Goal: Check status: Check status

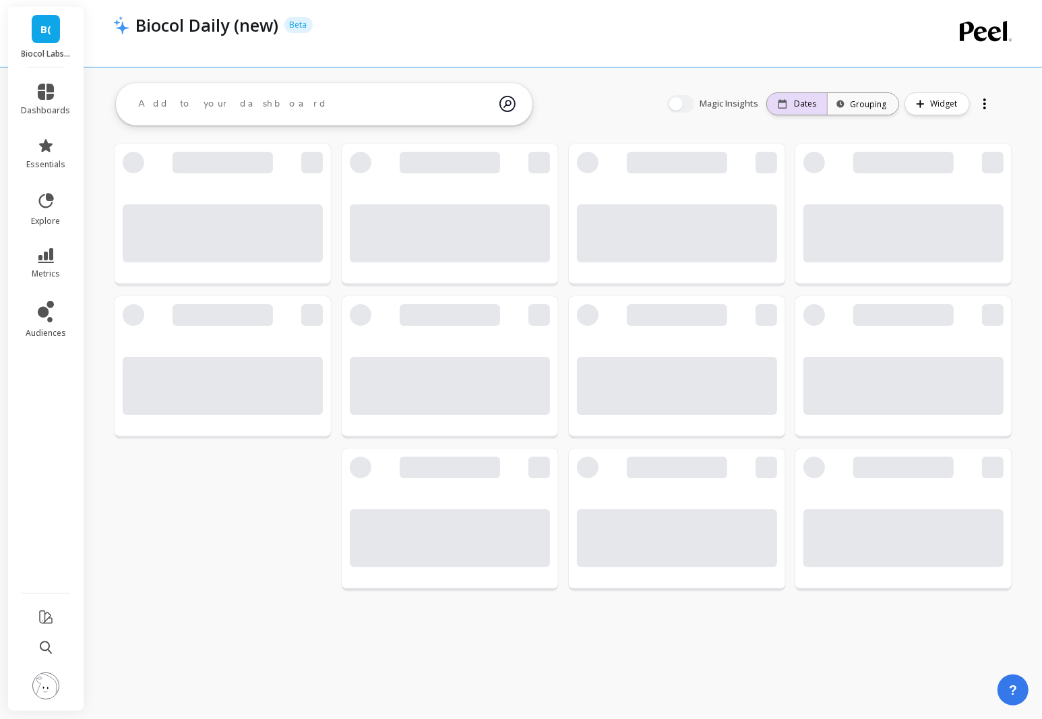
click at [812, 109] on div "Dates" at bounding box center [797, 104] width 60 height 22
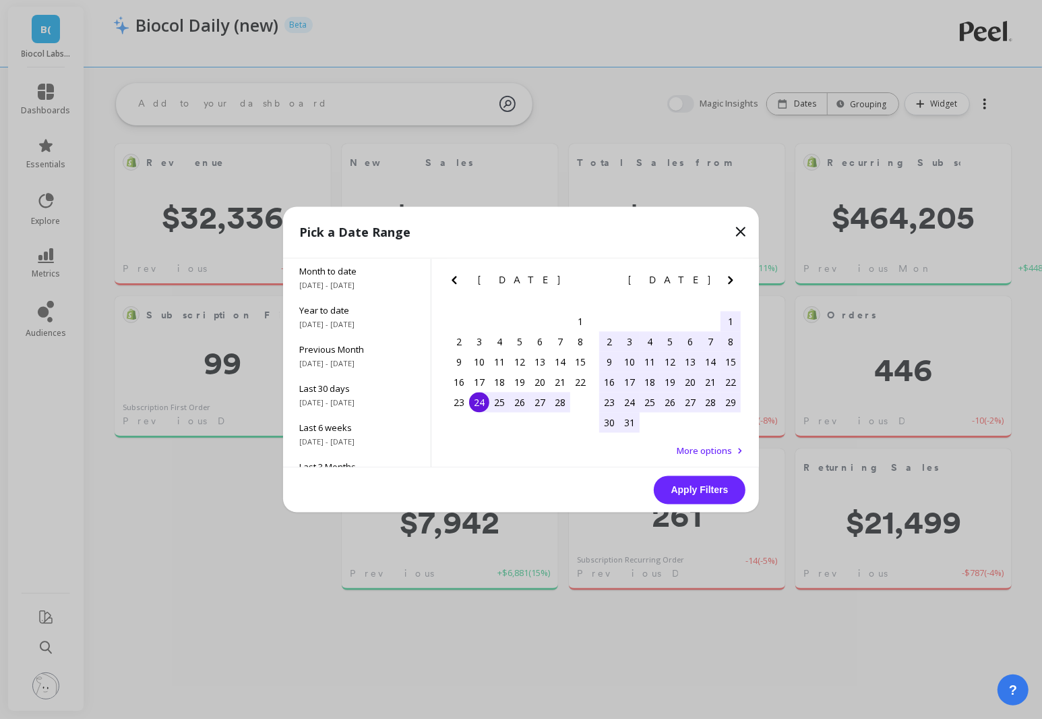
click at [384, 273] on span "Month to date" at bounding box center [356, 272] width 115 height 12
click at [373, 283] on span "[DATE] - [DATE]" at bounding box center [356, 285] width 115 height 11
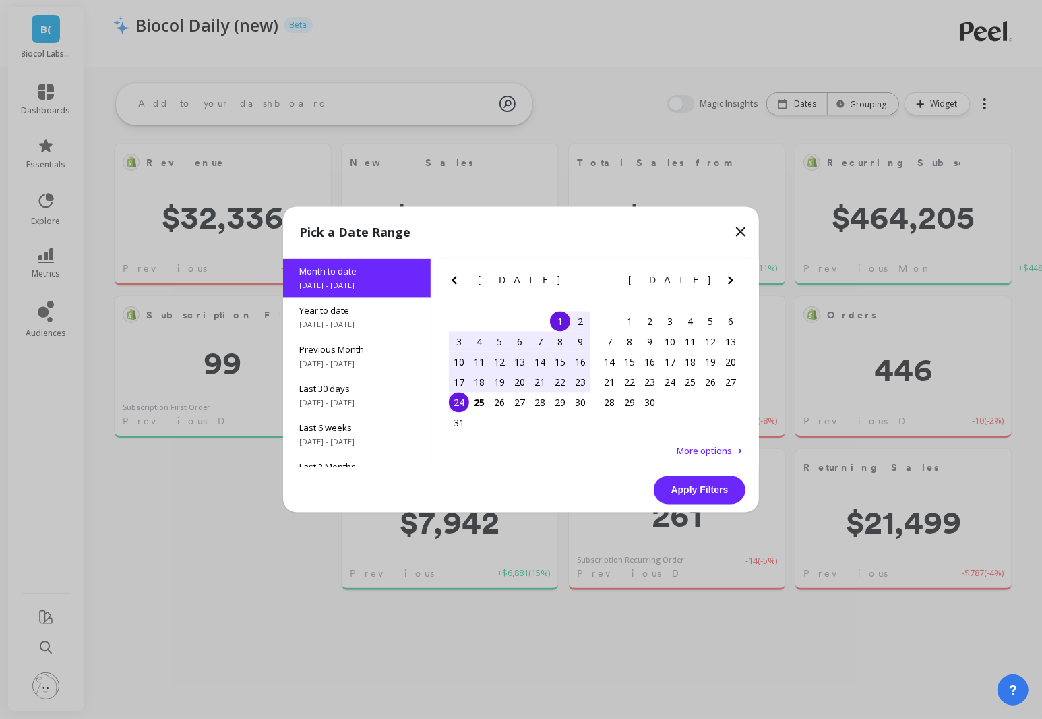
click at [583, 383] on div "23" at bounding box center [580, 382] width 20 height 20
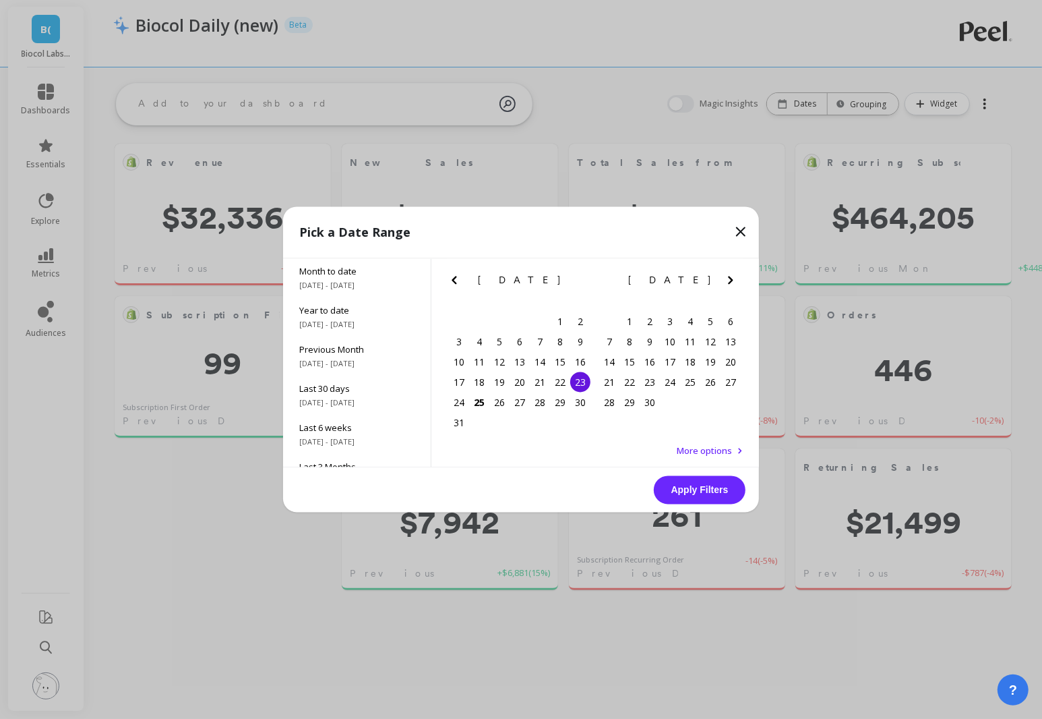
click at [583, 383] on div "23" at bounding box center [580, 382] width 20 height 20
click at [714, 485] on button "Apply Filters" at bounding box center [700, 490] width 92 height 28
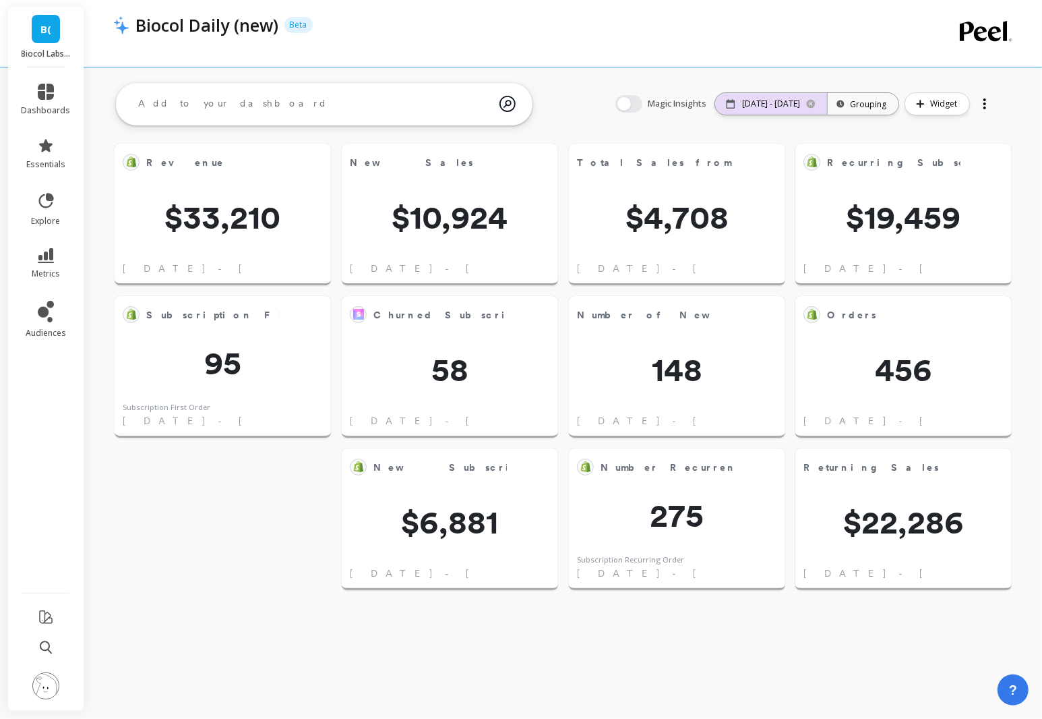
click at [746, 113] on div "[DATE] - [DATE]" at bounding box center [771, 104] width 112 height 22
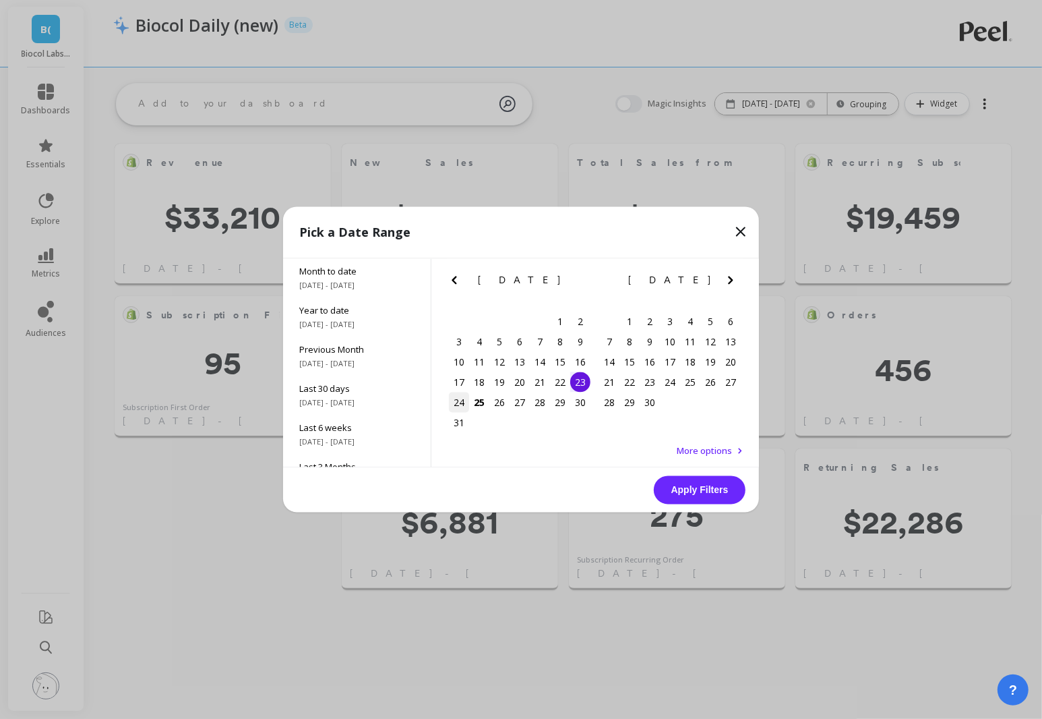
click at [461, 400] on div "24" at bounding box center [459, 402] width 20 height 20
click at [699, 485] on button "Apply Filters" at bounding box center [700, 490] width 92 height 28
